Goal: Task Accomplishment & Management: Manage account settings

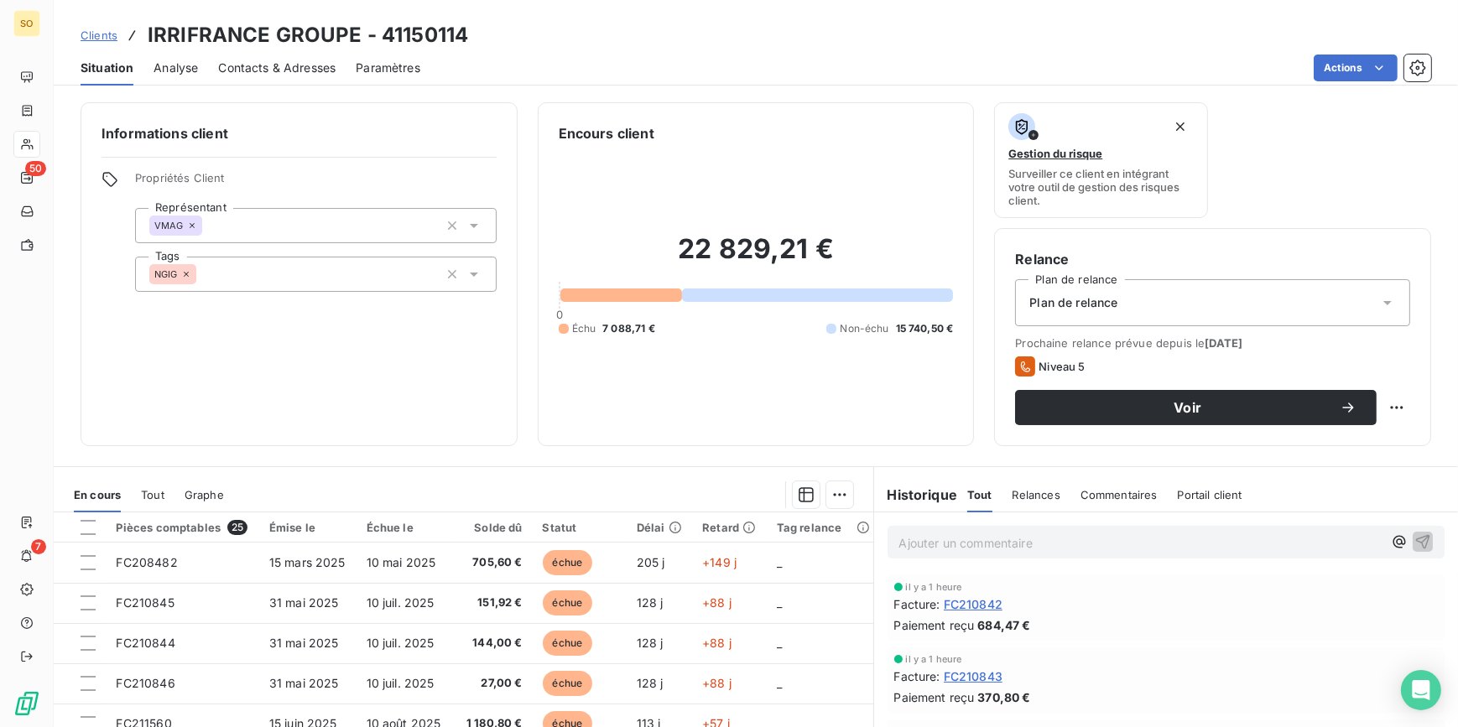
scroll to position [457, 0]
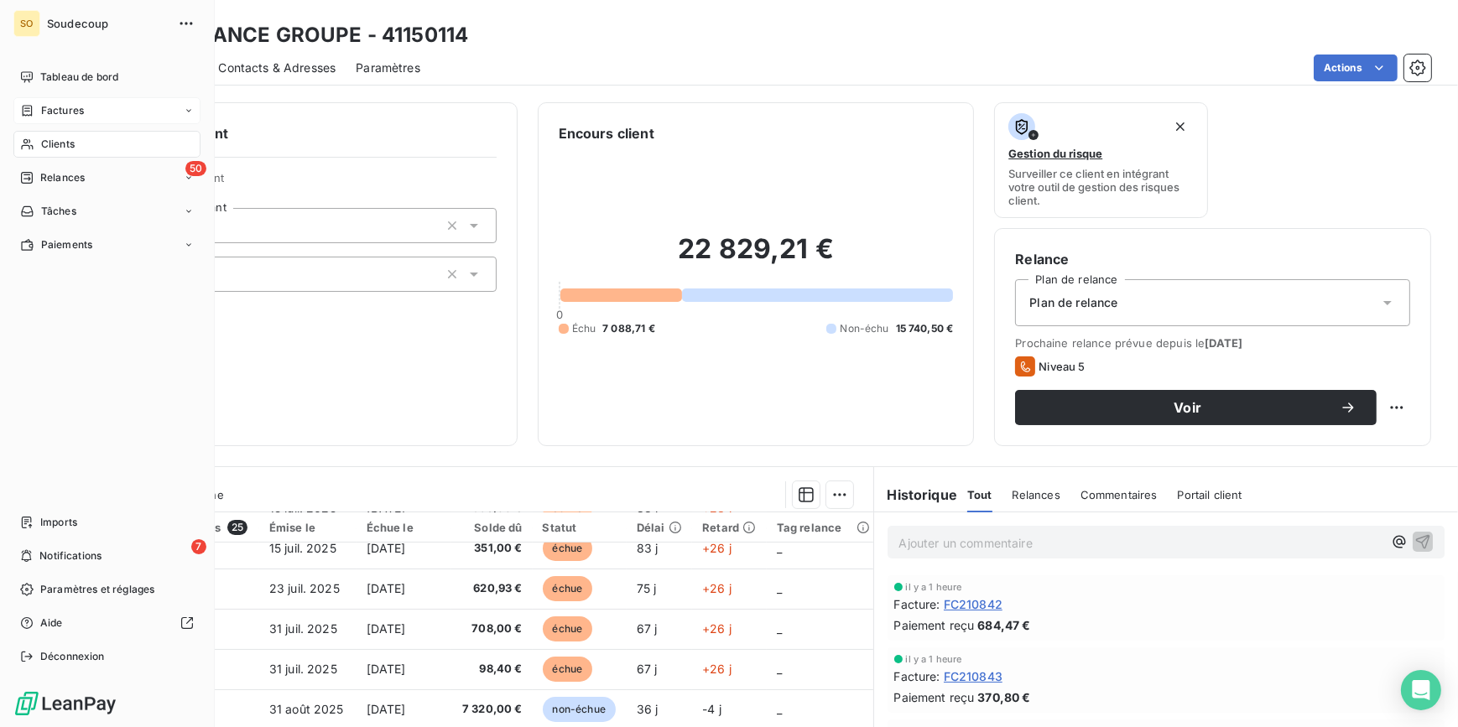
drag, startPoint x: 48, startPoint y: 112, endPoint x: 183, endPoint y: 101, distance: 135.5
click at [49, 112] on span "Factures" at bounding box center [62, 110] width 43 height 15
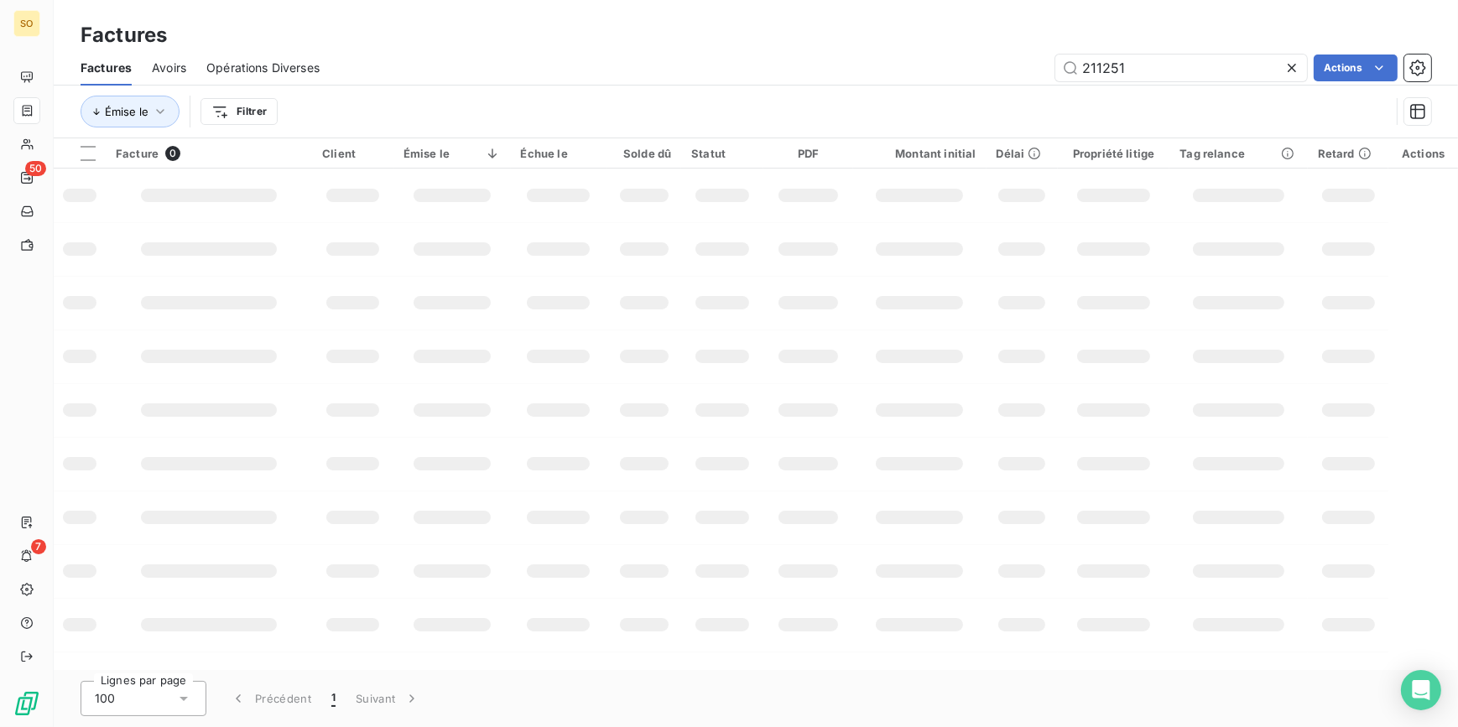
drag, startPoint x: 1093, startPoint y: 67, endPoint x: 1378, endPoint y: 46, distance: 285.9
click at [1183, 61] on input "211251" at bounding box center [1181, 68] width 252 height 27
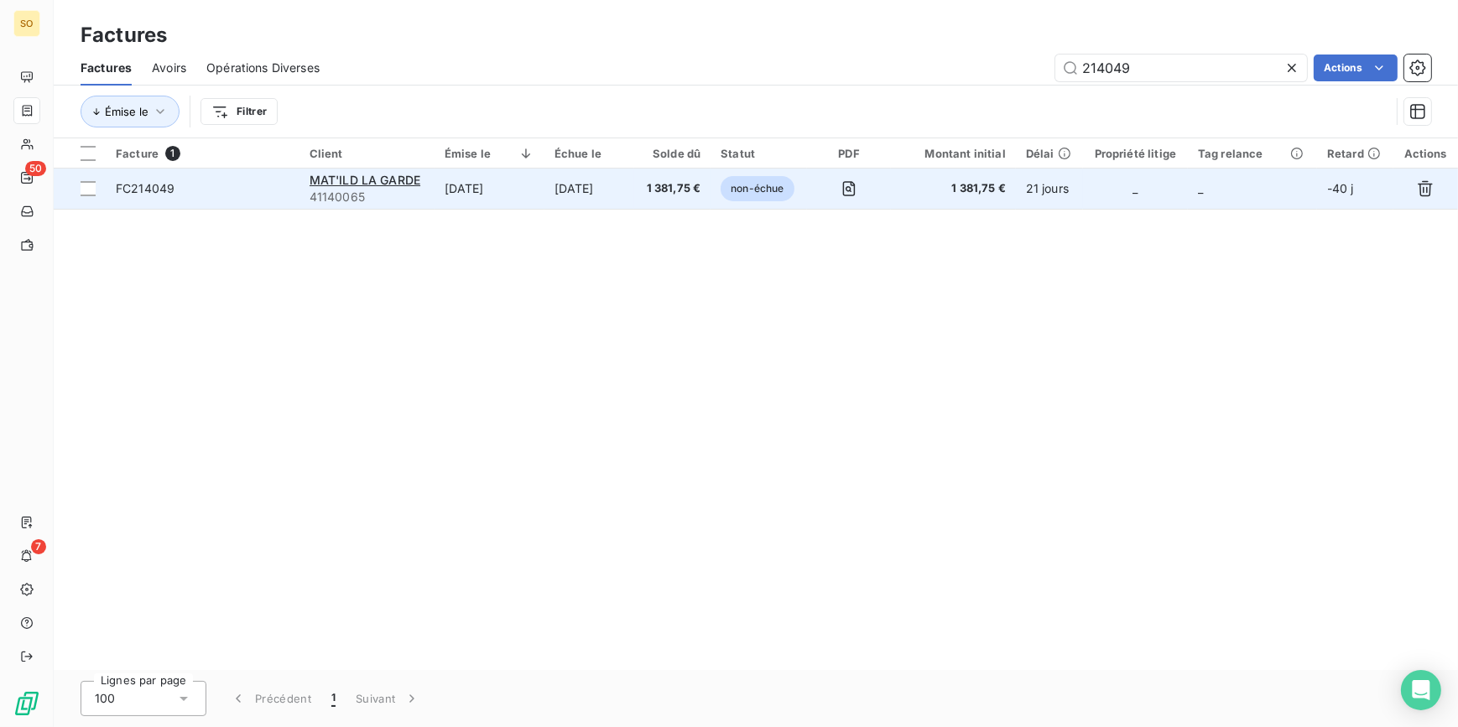
type input "214049"
click at [775, 181] on span "non-échue" at bounding box center [756, 188] width 73 height 25
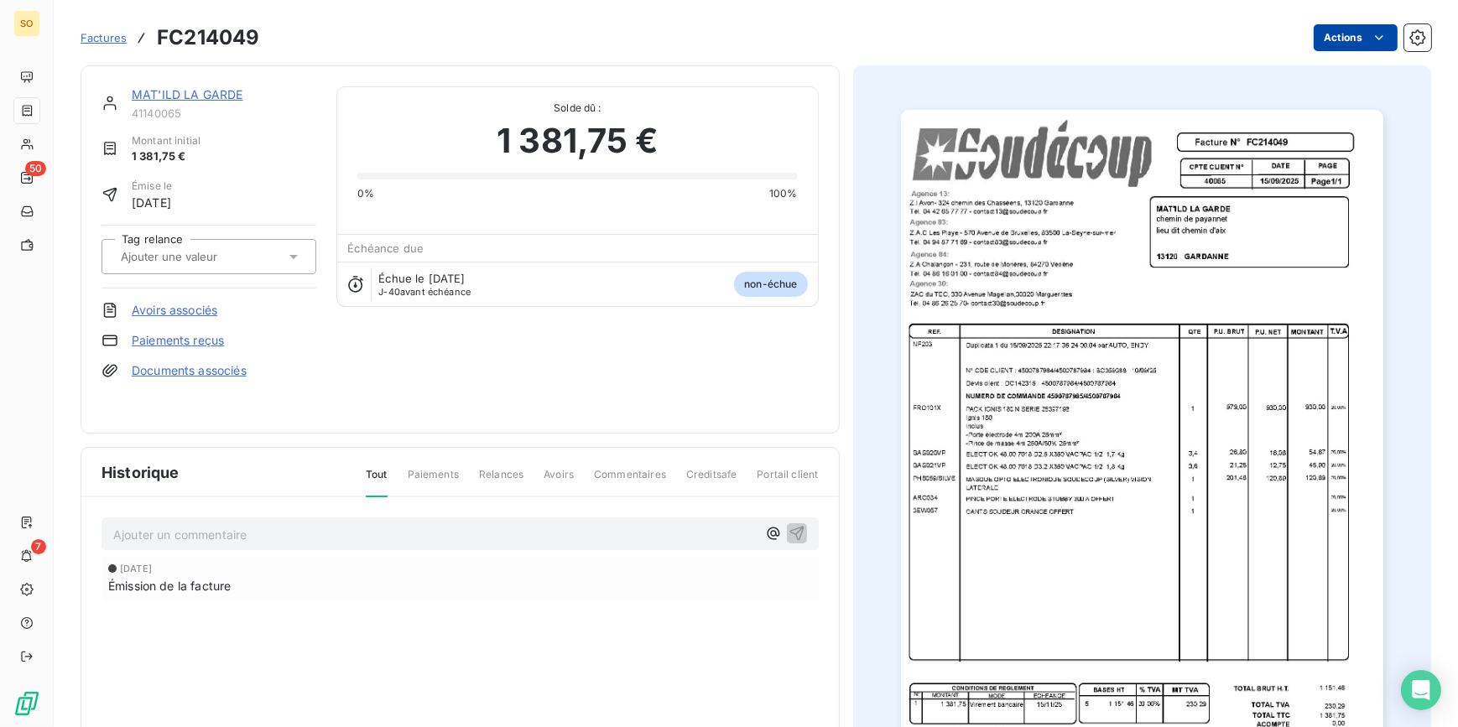
click at [1334, 44] on html "SO 50 7 Factures FC214049 Actions MAT'ILD LA GARDE 41140065 Montant initial 1 3…" at bounding box center [729, 363] width 1458 height 727
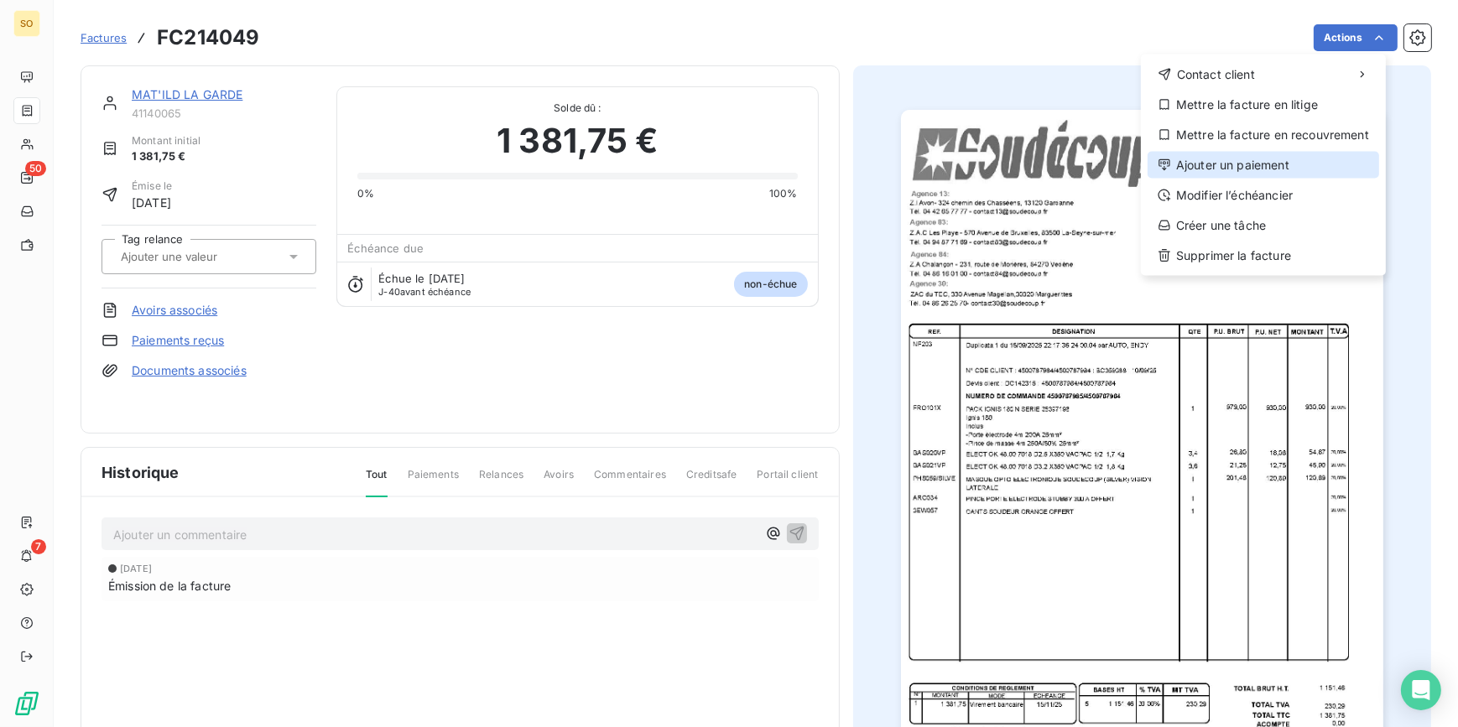
click at [1241, 159] on div "Ajouter un paiement" at bounding box center [1262, 165] width 231 height 27
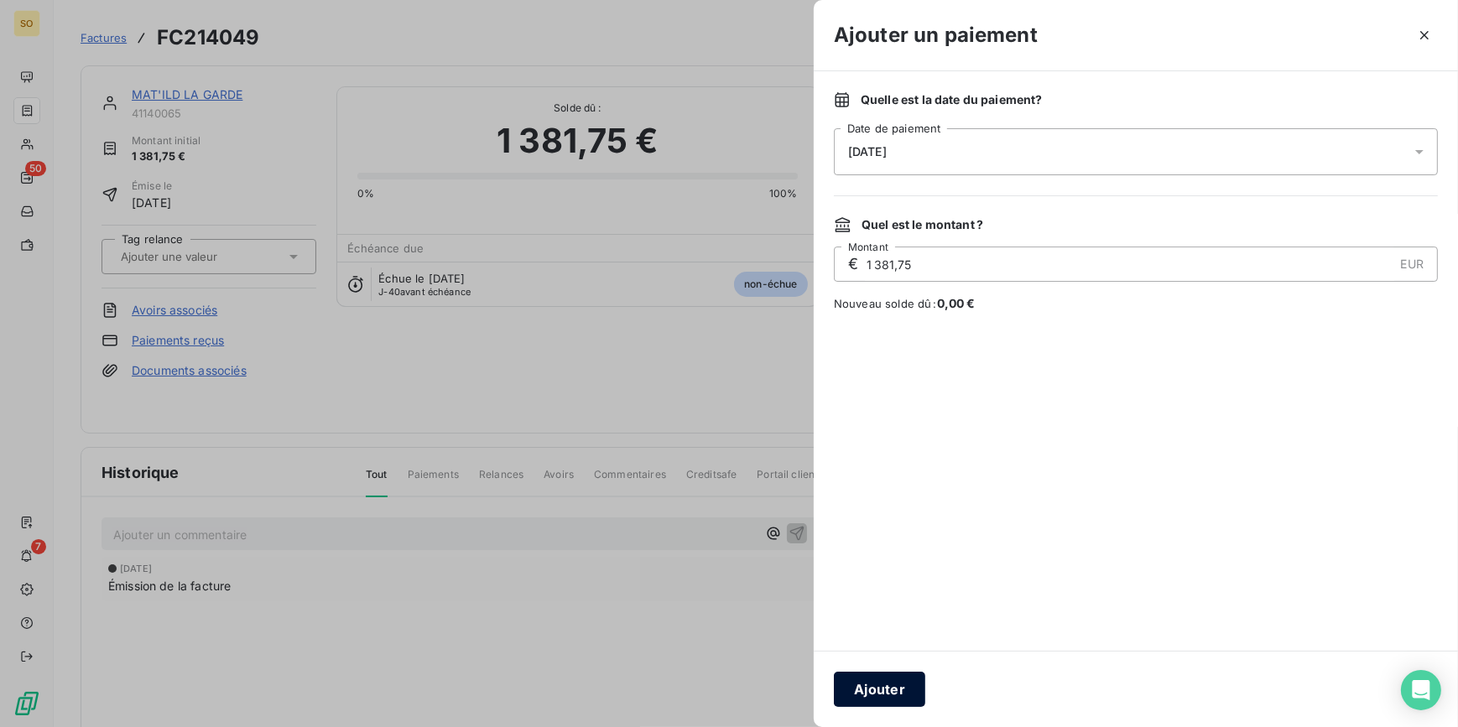
click at [871, 691] on button "Ajouter" at bounding box center [879, 689] width 91 height 35
